Goal: Navigation & Orientation: Find specific page/section

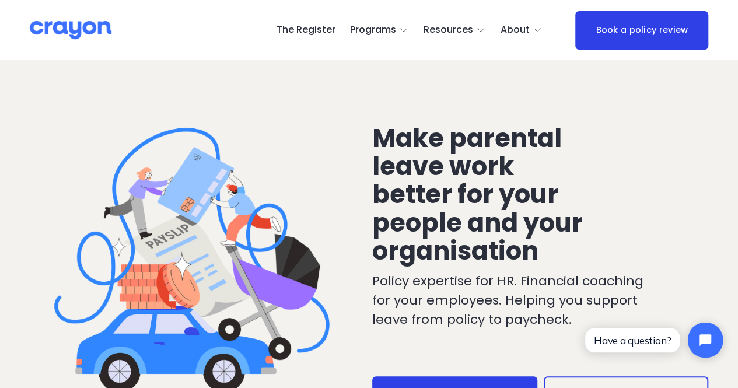
click at [216, 104] on div at bounding box center [198, 258] width 336 height 336
click at [0, 0] on span "Parent Hub" at bounding box center [0, 0] width 0 height 0
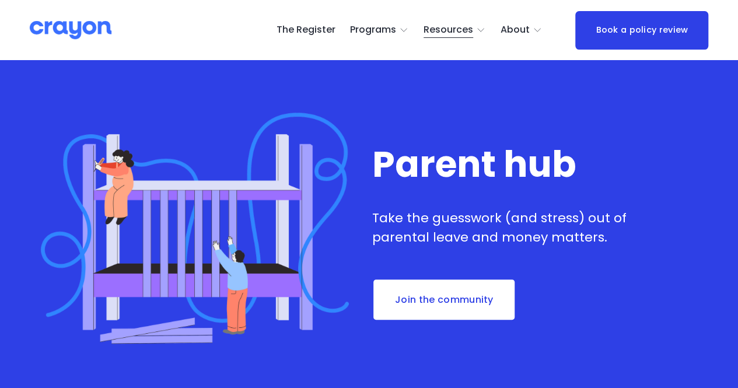
click at [355, 24] on span "Programs" at bounding box center [373, 30] width 46 height 17
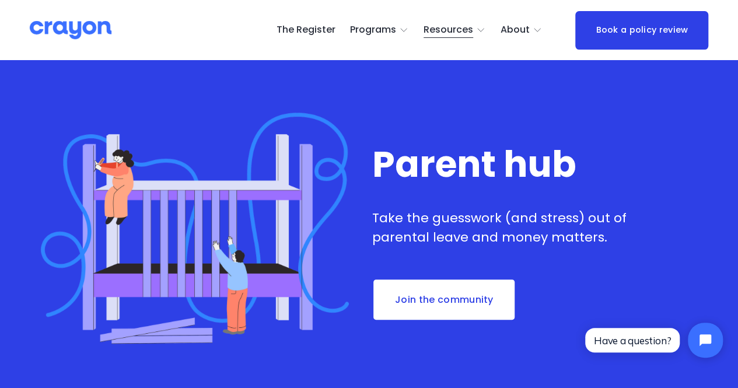
click at [317, 30] on link "The Register" at bounding box center [305, 30] width 59 height 19
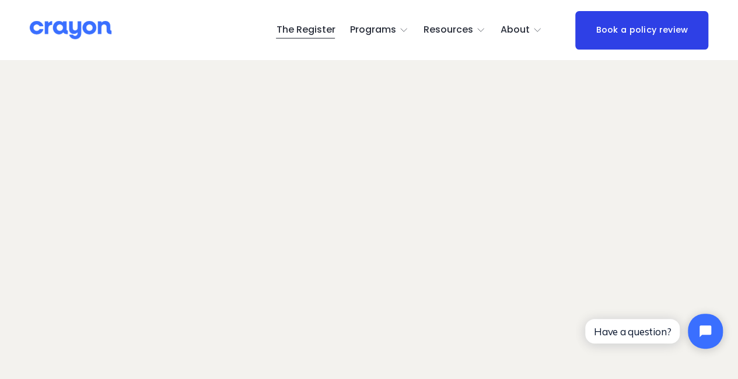
click at [314, 31] on link "The Register" at bounding box center [305, 30] width 59 height 19
click at [0, 0] on span "Parent Hub" at bounding box center [0, 0] width 0 height 0
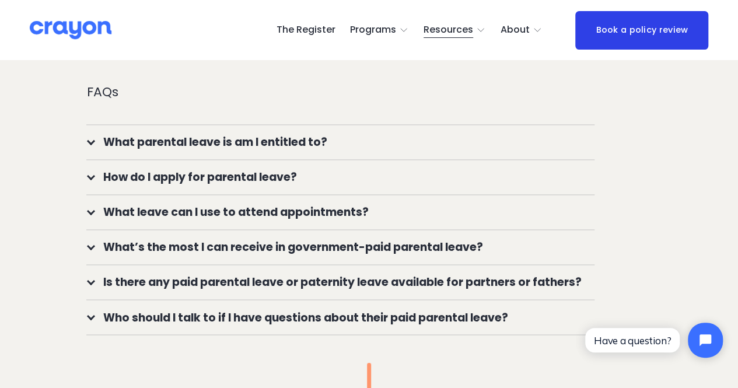
scroll to position [817, 0]
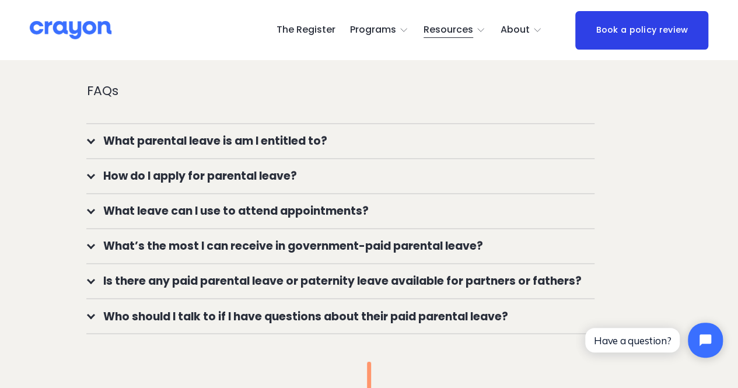
click at [0, 0] on span "Nest: Baby Prep" at bounding box center [0, 0] width 0 height 0
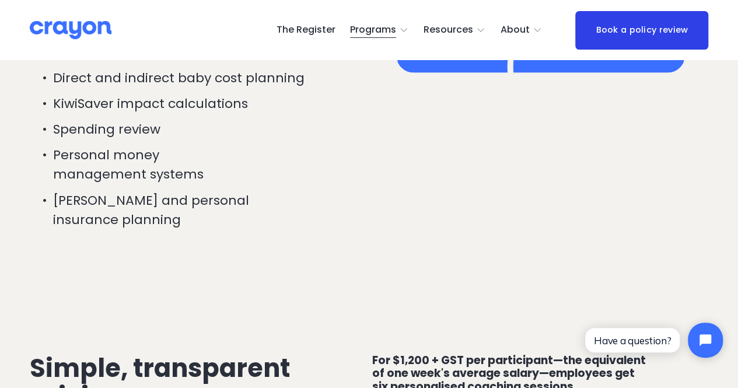
scroll to position [1862, 0]
